Goal: Download file/media

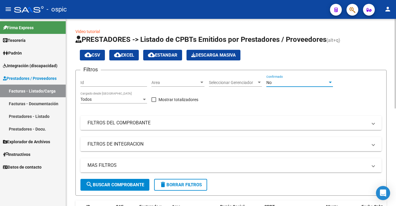
click at [282, 84] on div "No" at bounding box center [296, 82] width 61 height 5
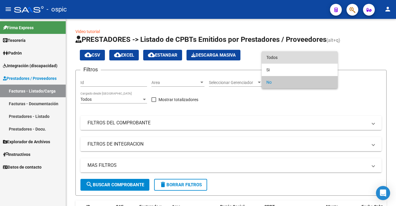
click at [287, 60] on span "Todos" at bounding box center [299, 57] width 67 height 12
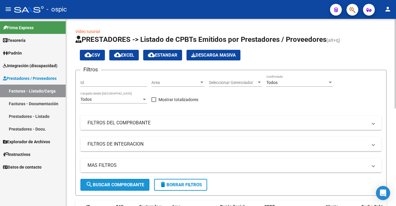
click at [138, 183] on span "search Buscar Comprobante" at bounding box center [115, 184] width 58 height 5
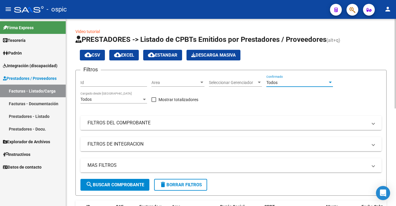
click at [278, 81] on div "Todos" at bounding box center [296, 82] width 61 height 5
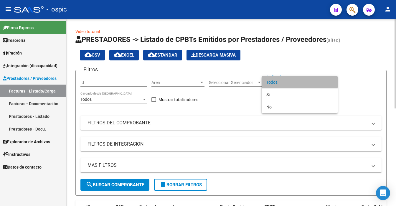
click at [278, 81] on span "Todos" at bounding box center [299, 82] width 67 height 12
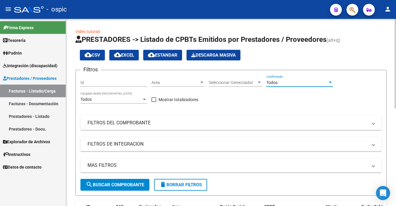
drag, startPoint x: 119, startPoint y: 189, endPoint x: 119, endPoint y: 184, distance: 4.4
click at [119, 188] on button "search Buscar Comprobante" at bounding box center [114, 185] width 69 height 12
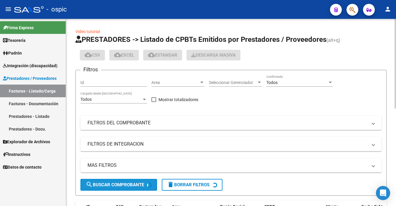
click at [119, 184] on span "search Buscar Comprobante" at bounding box center [115, 184] width 58 height 5
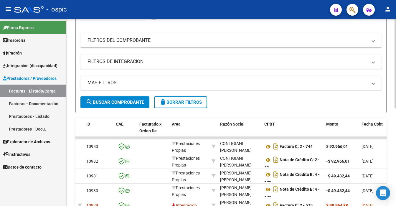
scroll to position [130, 0]
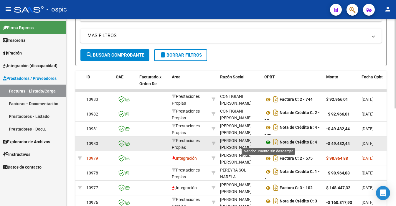
click at [266, 141] on icon at bounding box center [268, 142] width 8 height 7
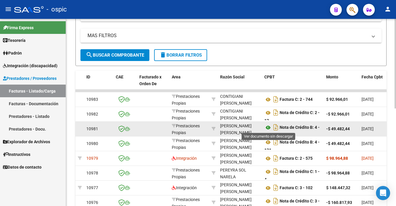
click at [268, 126] on icon at bounding box center [268, 127] width 8 height 7
